Goal: Information Seeking & Learning: Learn about a topic

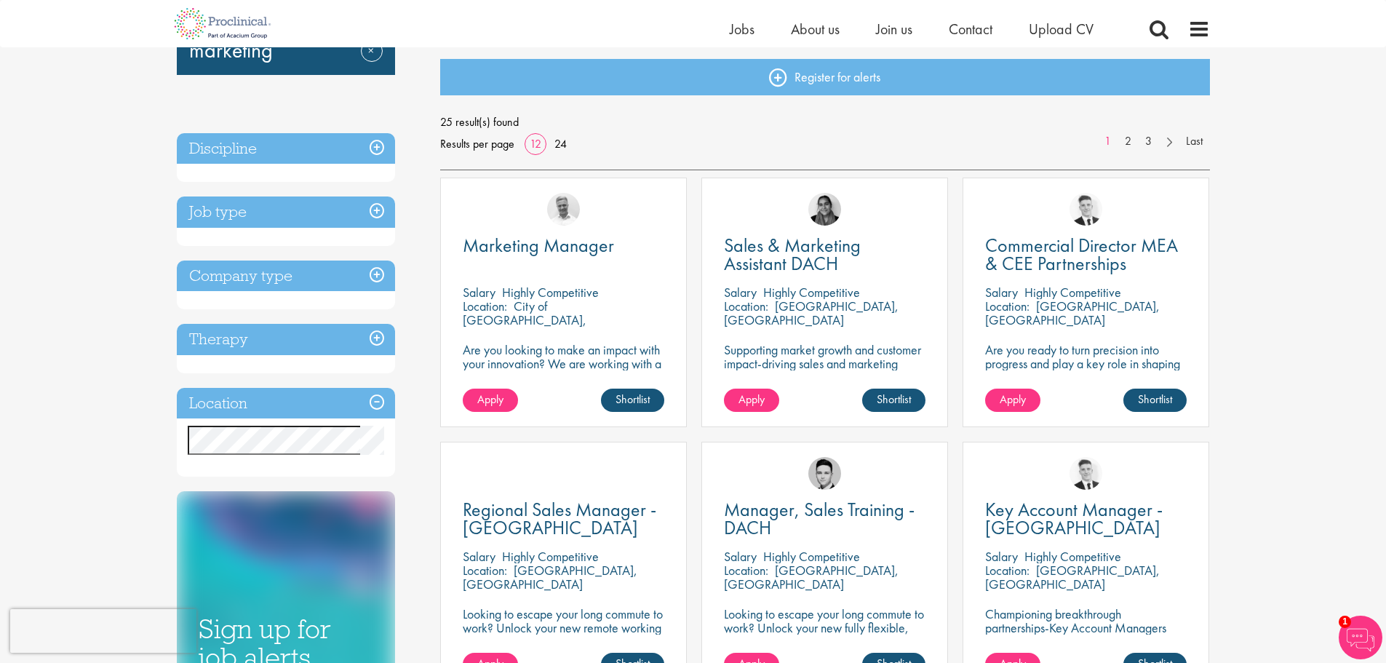
scroll to position [146, 0]
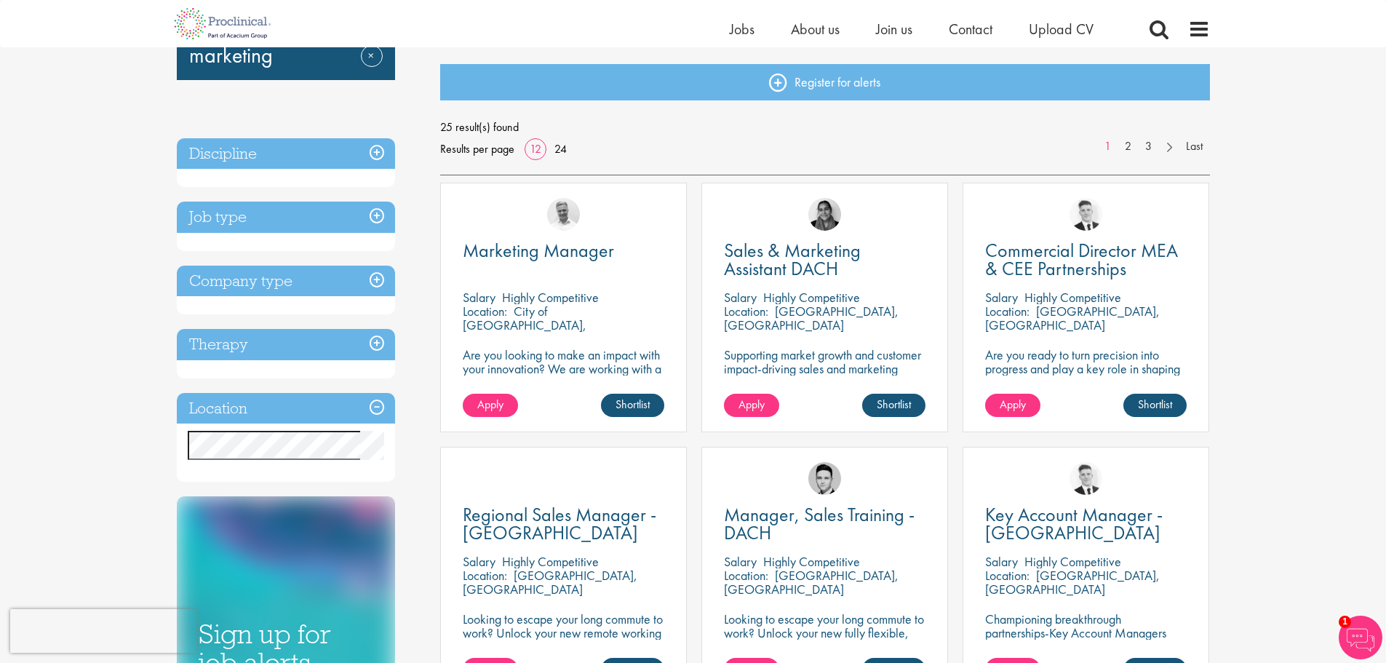
click at [276, 405] on h3 "Location" at bounding box center [286, 408] width 218 height 31
